Goal: Task Accomplishment & Management: Use online tool/utility

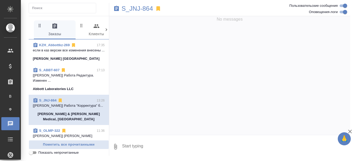
scroll to position [26, 0]
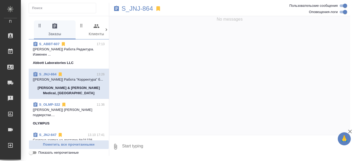
click at [56, 46] on link "S_ABBT-607" at bounding box center [49, 44] width 21 height 4
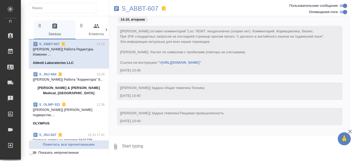
click at [49, 76] on link "S_JNJ-864" at bounding box center [47, 74] width 17 height 4
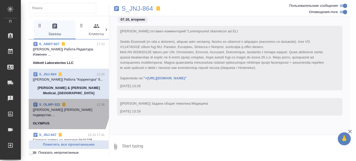
click at [50, 106] on link "S_OLMP-322" at bounding box center [49, 104] width 21 height 4
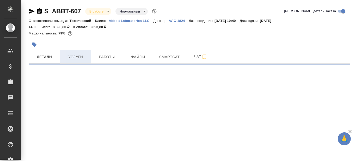
select select "RU"
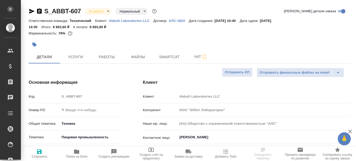
type textarea "x"
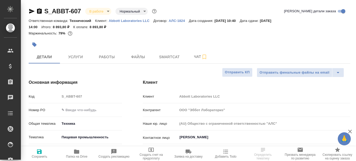
type textarea "x"
type input "[PERSON_NAME]"
type textarea "x"
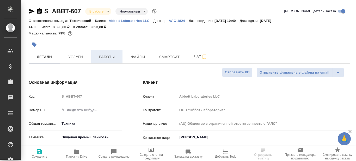
type textarea "x"
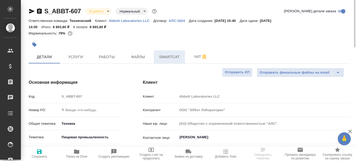
click at [166, 59] on span "Smartcat" at bounding box center [169, 57] width 25 height 7
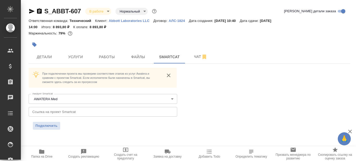
click at [129, 20] on p "Abbott Laboratories LLC" at bounding box center [131, 21] width 45 height 4
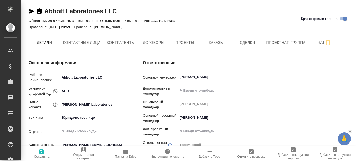
type textarea "x"
type input "(AU) Общество с ограниченной ответственностью "АЛС""
type textarea "x"
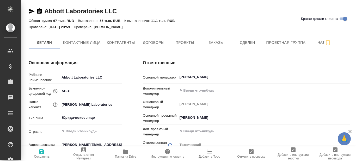
type textarea "x"
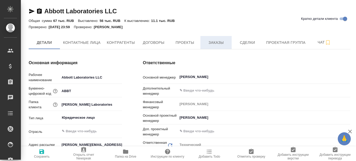
type textarea "x"
click at [214, 45] on span "Заказы" at bounding box center [216, 42] width 25 height 7
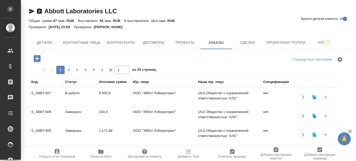
scroll to position [26, 0]
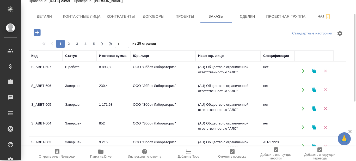
click at [49, 85] on td "S_ABBT-606" at bounding box center [46, 90] width 34 height 18
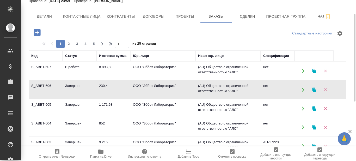
click at [49, 85] on td "S_ABBT-606" at bounding box center [46, 90] width 34 height 18
click at [48, 104] on td "S_ABBT-605" at bounding box center [46, 108] width 34 height 18
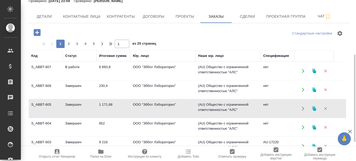
scroll to position [52, 0]
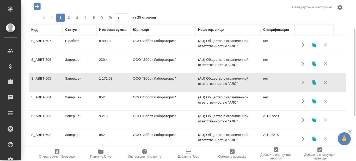
click at [43, 97] on td "S_ABBT-604" at bounding box center [46, 101] width 34 height 18
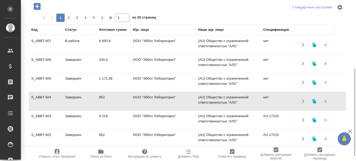
scroll to position [104, 0]
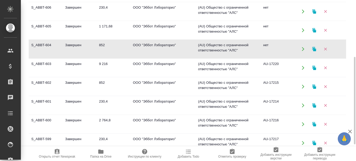
click at [74, 64] on td "Завершен" at bounding box center [80, 68] width 34 height 18
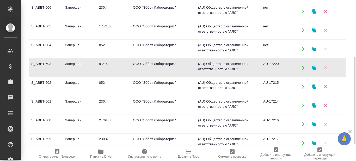
click at [74, 64] on td "Завершен" at bounding box center [80, 68] width 34 height 18
click at [43, 82] on td "S_ABBT-602" at bounding box center [46, 86] width 34 height 18
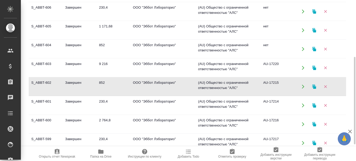
click at [43, 82] on td "S_ABBT-602" at bounding box center [46, 86] width 34 height 18
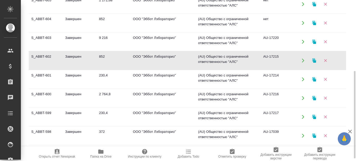
click at [40, 74] on td "S_ABBT-601" at bounding box center [46, 79] width 34 height 18
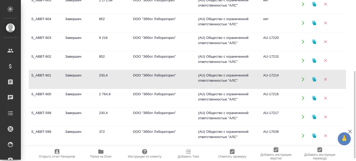
click at [40, 74] on td "S_ABBT-601" at bounding box center [46, 79] width 34 height 18
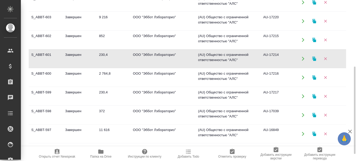
scroll to position [26, 0]
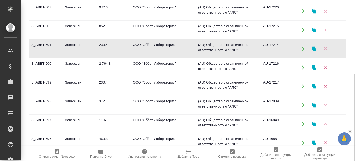
click at [44, 65] on td "S_ABBT-600" at bounding box center [46, 67] width 34 height 18
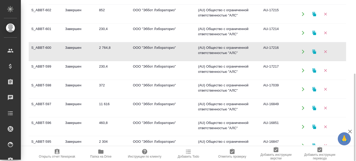
scroll to position [52, 0]
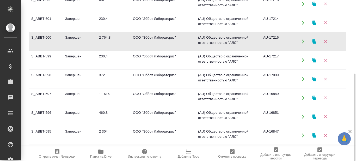
click at [47, 55] on td "S_ABBT-599" at bounding box center [46, 60] width 34 height 18
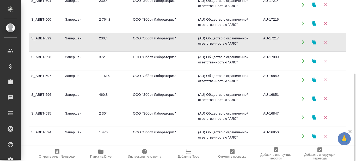
scroll to position [78, 0]
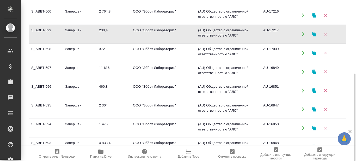
click at [46, 49] on td "S_ABBT-598" at bounding box center [46, 53] width 34 height 18
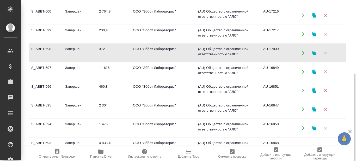
click at [46, 49] on td "S_ABBT-598" at bounding box center [46, 53] width 34 height 18
click at [46, 67] on td "S_ABBT-597" at bounding box center [46, 72] width 34 height 18
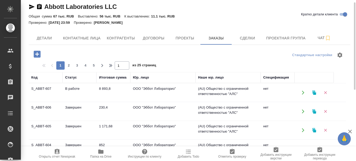
scroll to position [0, 0]
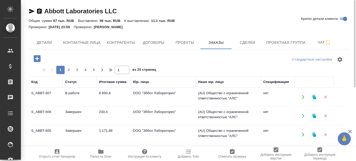
click at [101, 153] on icon "button" at bounding box center [100, 151] width 5 height 4
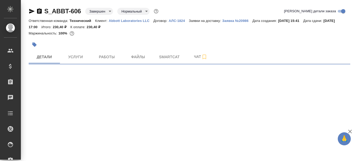
select select "RU"
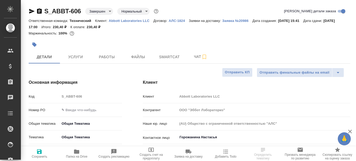
type textarea "x"
click at [169, 61] on button "Smartcat" at bounding box center [169, 56] width 31 height 13
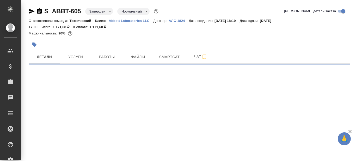
select select "RU"
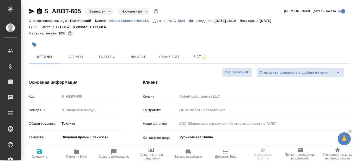
type textarea "x"
click at [175, 61] on button "Smartcat" at bounding box center [169, 56] width 31 height 13
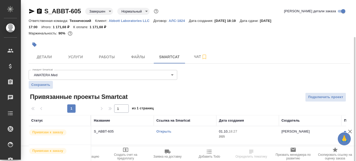
scroll to position [20, 0]
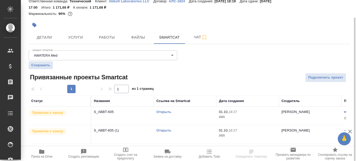
click at [162, 114] on link "Открыть" at bounding box center [163, 112] width 15 height 4
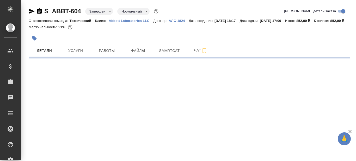
select select "RU"
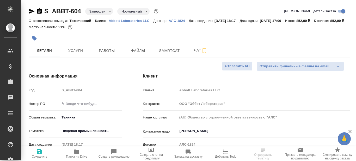
type textarea "x"
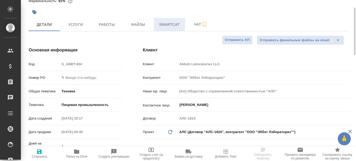
click at [171, 28] on span "Smartcat" at bounding box center [169, 24] width 25 height 7
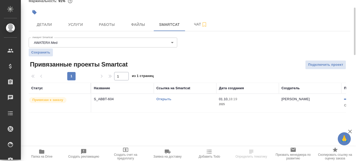
click at [165, 101] on link "Открыть" at bounding box center [163, 99] width 15 height 4
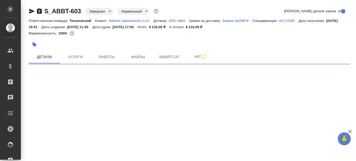
select select "RU"
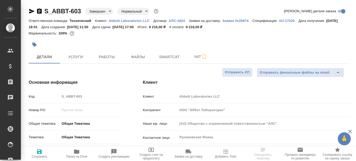
type textarea "x"
click at [165, 57] on span "Smartcat" at bounding box center [169, 57] width 25 height 7
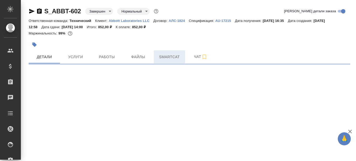
select select "RU"
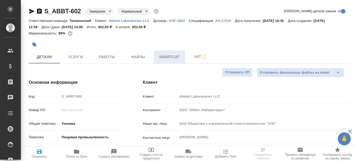
type textarea "x"
click at [176, 57] on span "Smartcat" at bounding box center [169, 57] width 25 height 7
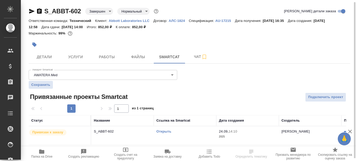
scroll to position [1, 0]
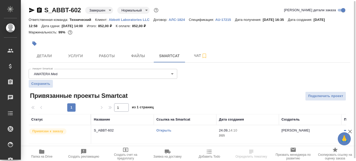
click at [166, 132] on link "Открыть" at bounding box center [163, 130] width 15 height 4
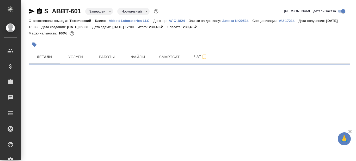
click at [89, 78] on div ".cls-1 fill:#fff; AWATERA Prazdnichnykh Olga Клиенты Спецификации Заказы Чаты T…" at bounding box center [178, 80] width 356 height 161
select select "RU"
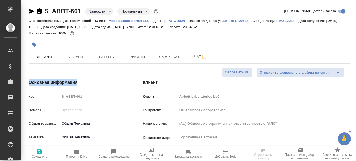
type textarea "x"
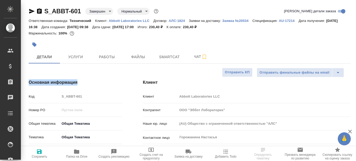
type textarea "x"
click at [163, 57] on span "Smartcat" at bounding box center [169, 57] width 25 height 7
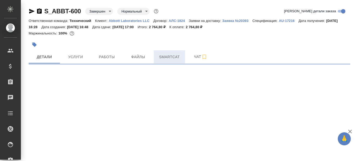
select select "RU"
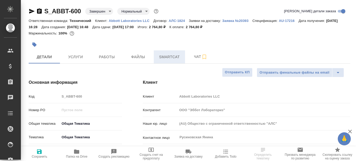
type textarea "x"
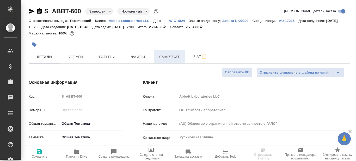
type textarea "x"
click at [175, 57] on span "Smartcat" at bounding box center [169, 57] width 25 height 7
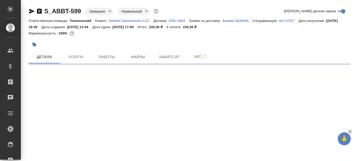
select select "RU"
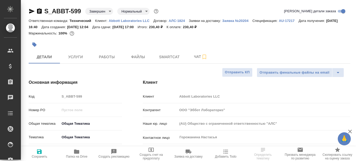
type textarea "x"
click at [175, 57] on span "Smartcat" at bounding box center [169, 57] width 25 height 7
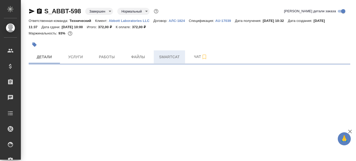
select select "RU"
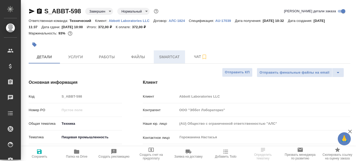
type textarea "x"
click at [170, 59] on span "Smartcat" at bounding box center [169, 57] width 25 height 7
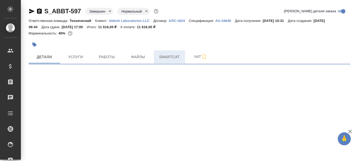
select select "RU"
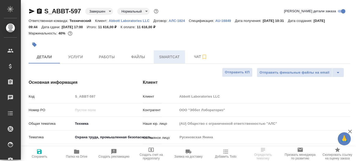
type textarea "x"
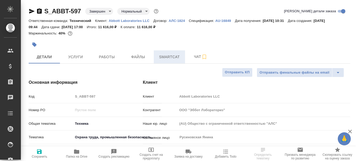
type textarea "x"
click at [170, 58] on span "Smartcat" at bounding box center [169, 57] width 25 height 7
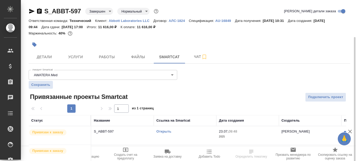
scroll to position [20, 0]
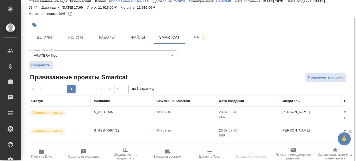
click at [164, 112] on link "Открыть" at bounding box center [163, 112] width 15 height 4
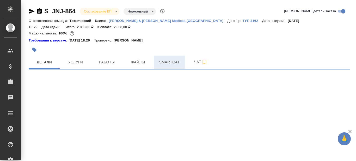
select select "RU"
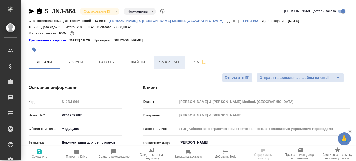
click at [164, 62] on span "Smartcat" at bounding box center [169, 62] width 25 height 7
type textarea "x"
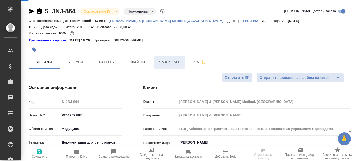
type textarea "x"
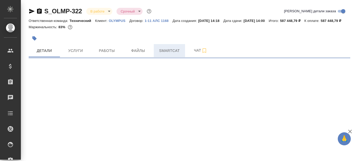
select select "RU"
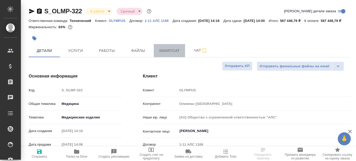
click at [168, 54] on span "Smartcat" at bounding box center [169, 50] width 25 height 7
type textarea "x"
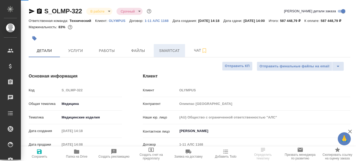
type textarea "x"
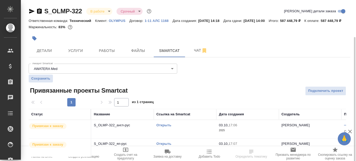
scroll to position [20, 0]
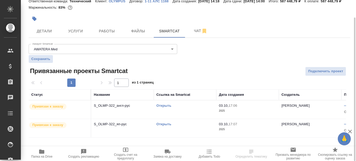
click at [167, 107] on link "Открыть" at bounding box center [163, 106] width 15 height 4
